Goal: Task Accomplishment & Management: Complete application form

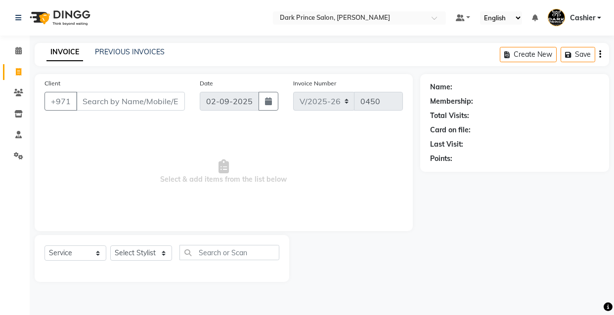
select select "8540"
select select "service"
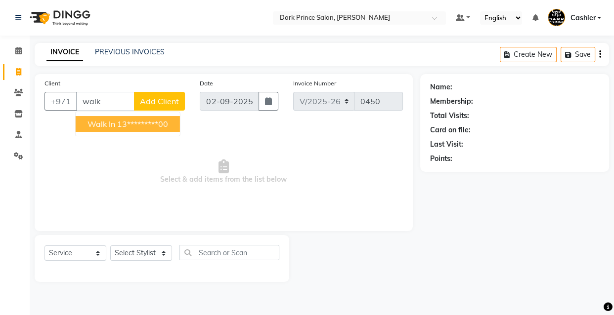
click at [143, 122] on ngb-highlight "13*********00" at bounding box center [142, 124] width 51 height 10
type input "13*********00"
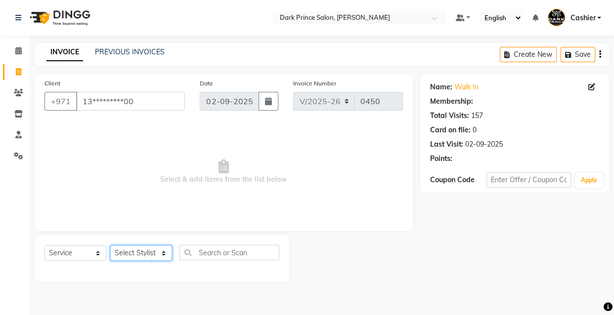
click at [151, 251] on select "Select Stylist [PERSON_NAME] [PERSON_NAME]" at bounding box center [141, 253] width 62 height 15
select select "84431"
click at [110, 246] on select "Select Stylist [PERSON_NAME] [PERSON_NAME]" at bounding box center [141, 253] width 62 height 15
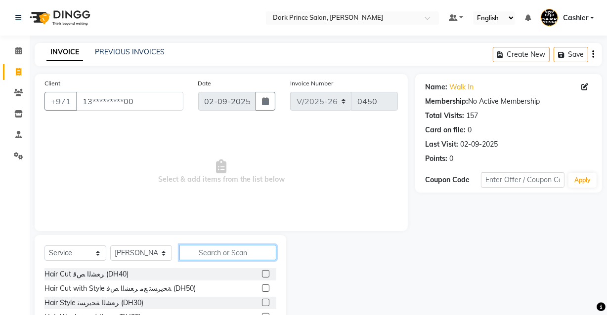
click at [215, 252] on input "text" at bounding box center [227, 252] width 97 height 15
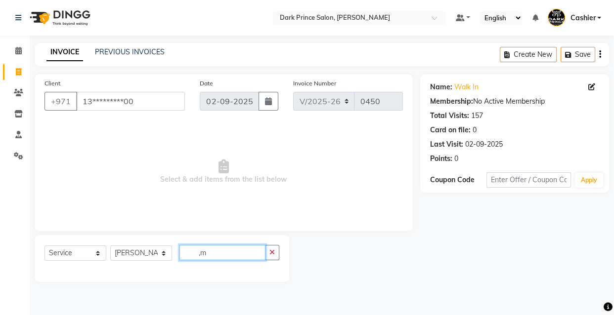
type input ","
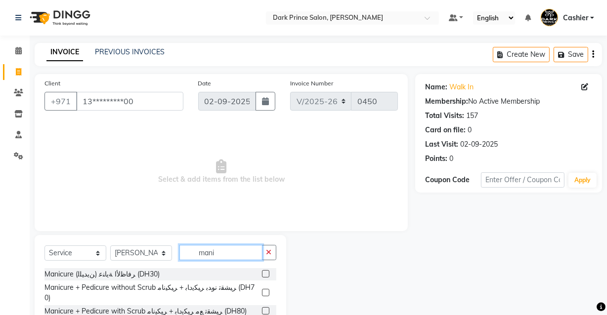
scroll to position [81, 0]
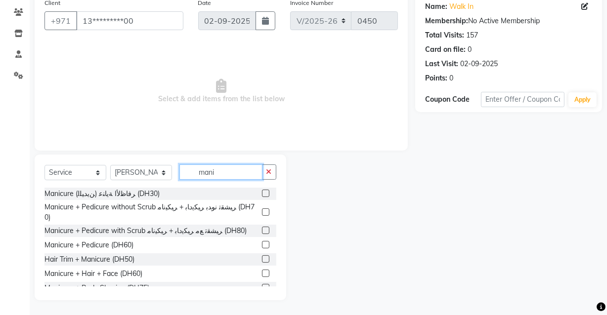
type input "mani"
drag, startPoint x: 251, startPoint y: 237, endPoint x: 259, endPoint y: 238, distance: 8.0
click at [259, 239] on div "Manicure + Pedicure (DH60)" at bounding box center [160, 245] width 232 height 12
click at [262, 241] on label at bounding box center [265, 244] width 7 height 7
click at [262, 242] on input "checkbox" at bounding box center [265, 245] width 6 height 6
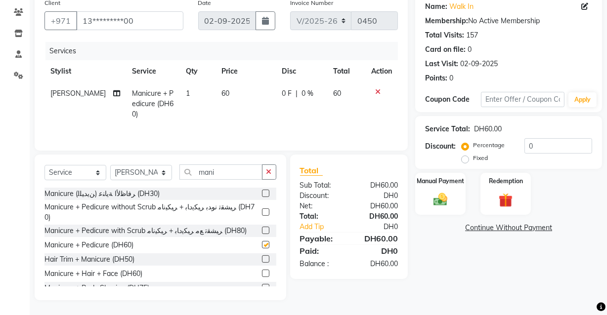
checkbox input "false"
click at [449, 197] on img at bounding box center [440, 199] width 24 height 17
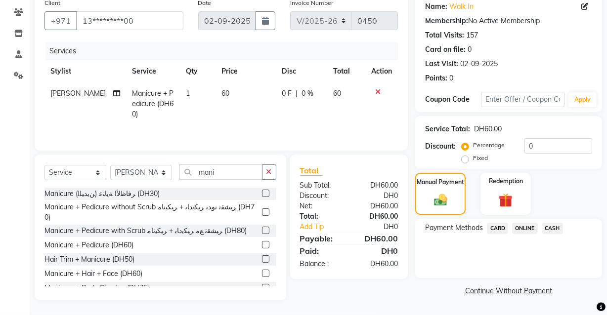
click at [497, 226] on span "CARD" at bounding box center [497, 228] width 21 height 11
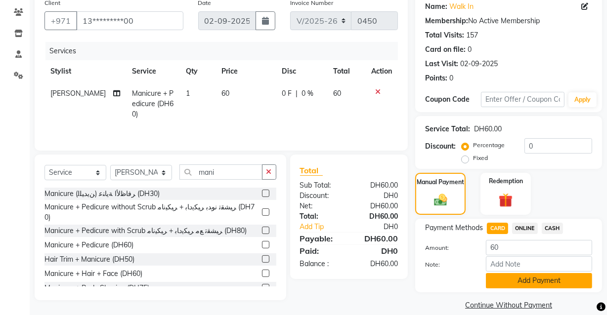
click at [553, 281] on button "Add Payment" at bounding box center [539, 280] width 106 height 15
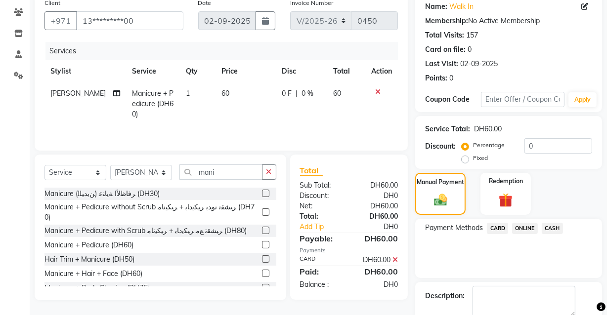
scroll to position [133, 0]
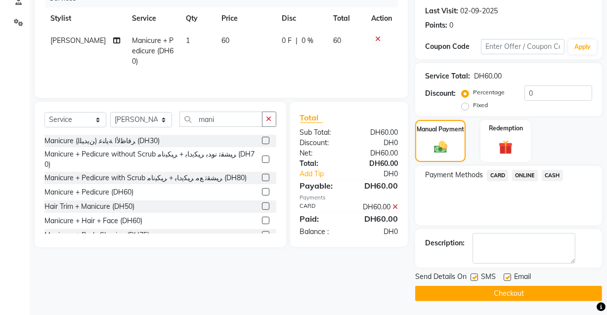
click at [533, 296] on button "Checkout" at bounding box center [508, 293] width 187 height 15
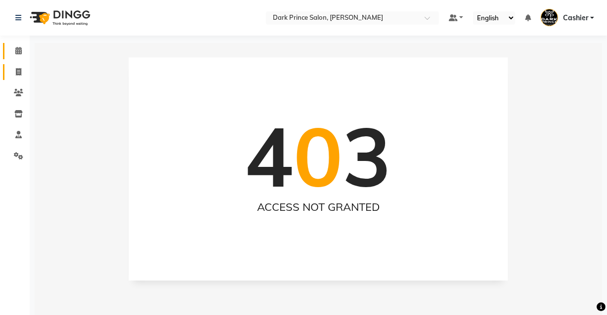
click at [19, 53] on icon at bounding box center [18, 50] width 6 height 7
click at [18, 74] on icon at bounding box center [18, 71] width 5 height 7
select select "service"
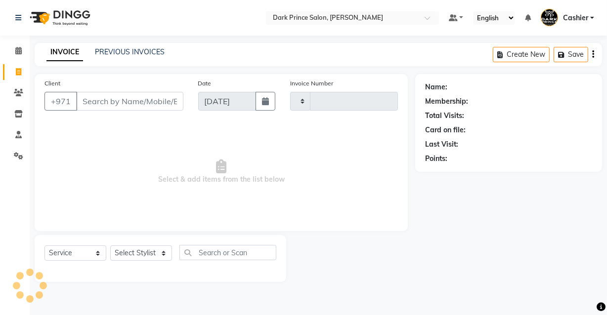
type input "0451"
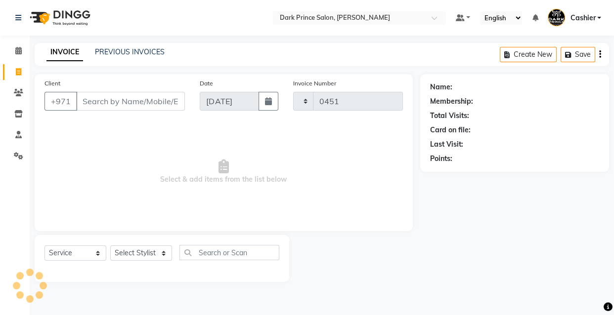
select select "8540"
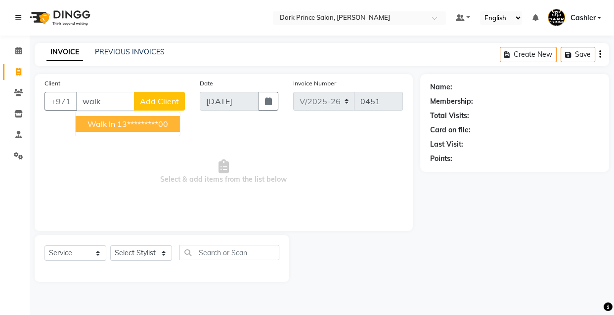
click at [141, 124] on ngb-highlight "13*********00" at bounding box center [142, 124] width 51 height 10
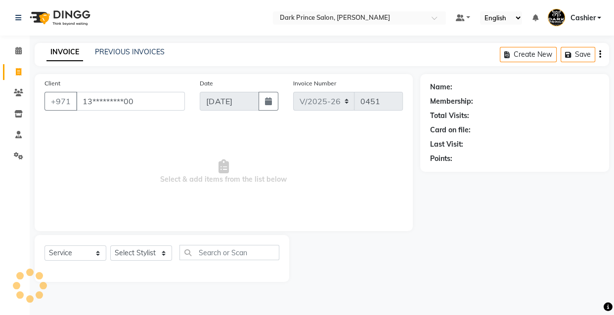
type input "13*********00"
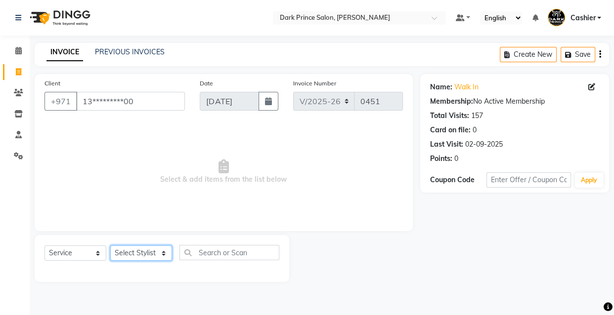
click at [161, 251] on select "Select Stylist [PERSON_NAME] [PERSON_NAME]" at bounding box center [141, 253] width 62 height 15
select select "84431"
click at [110, 246] on select "Select Stylist [PERSON_NAME] [PERSON_NAME]" at bounding box center [141, 253] width 62 height 15
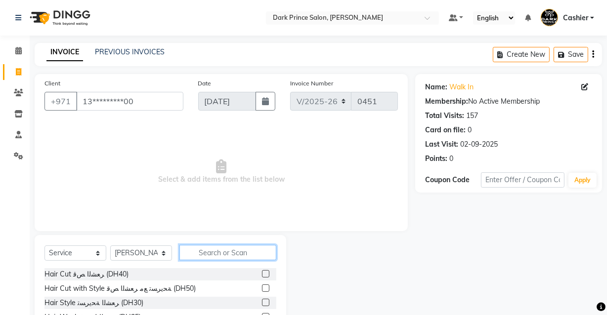
click at [200, 251] on input "text" at bounding box center [227, 252] width 97 height 15
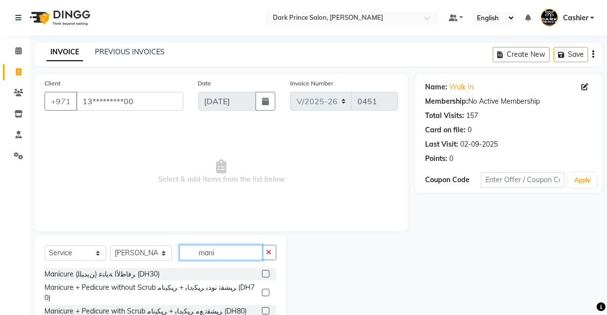
scroll to position [81, 0]
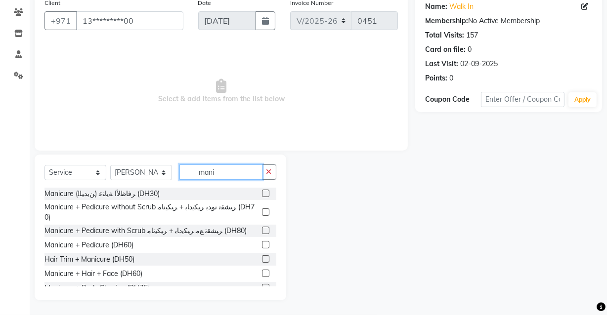
type input "mani"
click at [262, 241] on label at bounding box center [265, 244] width 7 height 7
click at [262, 242] on input "checkbox" at bounding box center [265, 245] width 6 height 6
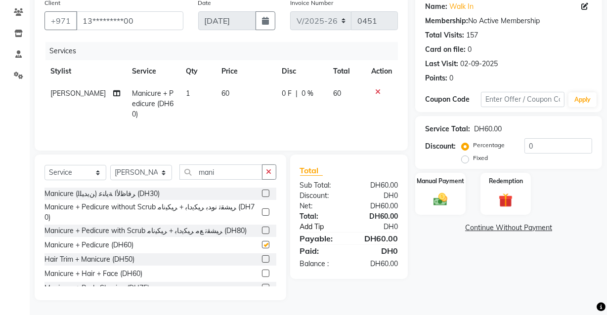
checkbox input "false"
click at [440, 194] on img at bounding box center [440, 199] width 24 height 17
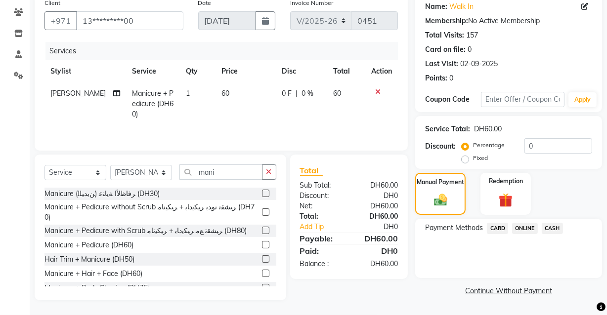
click at [497, 227] on span "CARD" at bounding box center [497, 228] width 21 height 11
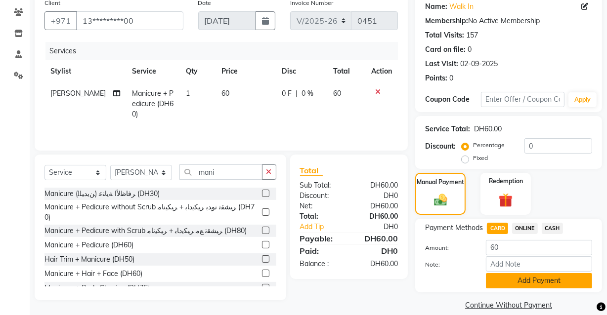
click at [530, 283] on button "Add Payment" at bounding box center [539, 280] width 106 height 15
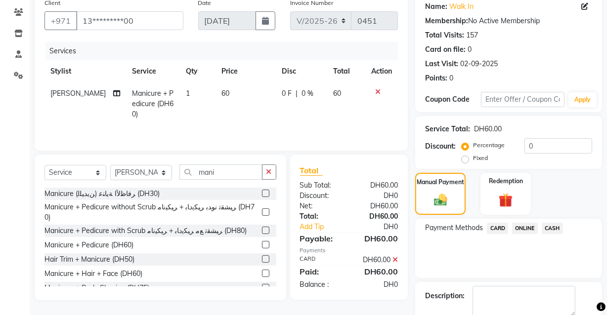
scroll to position [133, 0]
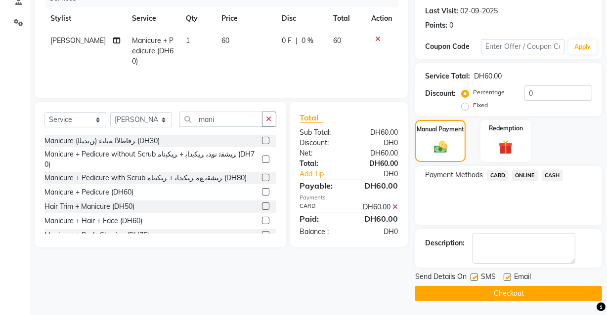
click at [544, 290] on button "Checkout" at bounding box center [508, 293] width 187 height 15
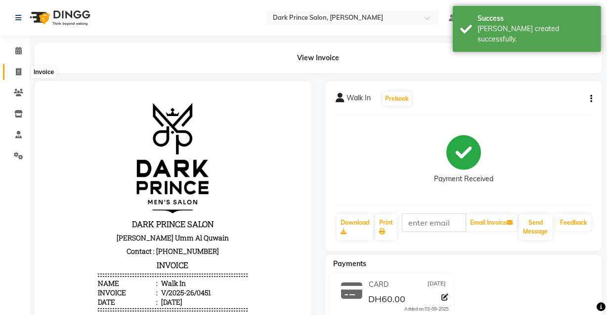
click at [20, 73] on icon at bounding box center [18, 71] width 5 height 7
select select "service"
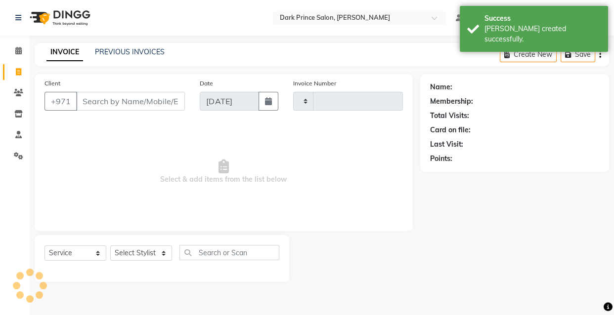
type input "0452"
select select "8540"
